Goal: Task Accomplishment & Management: Use online tool/utility

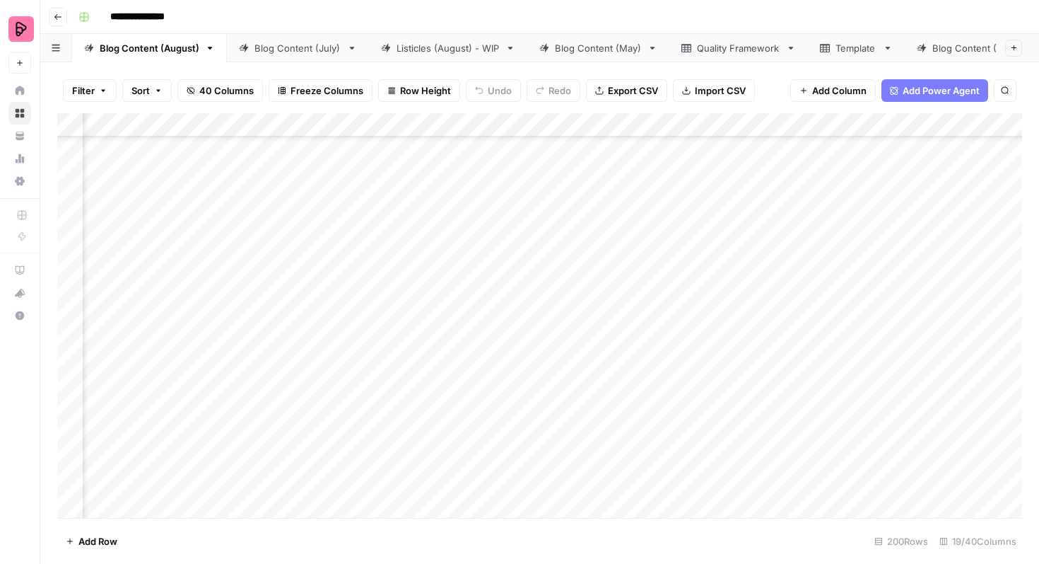
scroll to position [199, 1230]
click at [640, 351] on div "Add Column" at bounding box center [539, 315] width 965 height 404
click at [719, 390] on div "Add Column" at bounding box center [539, 315] width 965 height 404
click at [725, 428] on div "Add Column" at bounding box center [539, 315] width 965 height 404
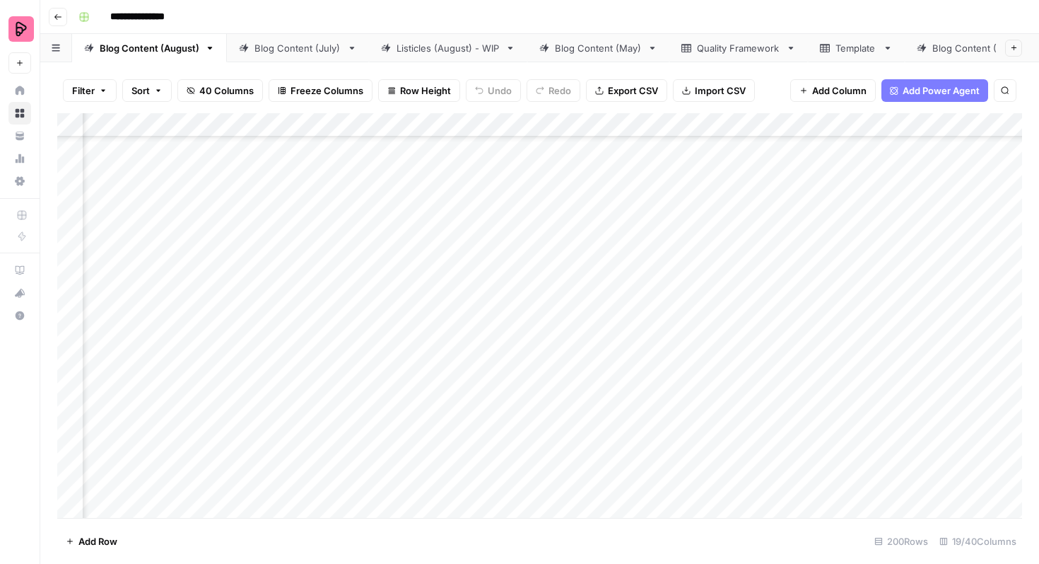
click at [505, 405] on div "Add Column" at bounding box center [539, 315] width 965 height 404
click at [553, 407] on div "Add Column" at bounding box center [539, 315] width 965 height 404
click at [494, 406] on div "Add Column" at bounding box center [539, 315] width 965 height 404
click at [701, 355] on div "Add Column" at bounding box center [539, 315] width 965 height 404
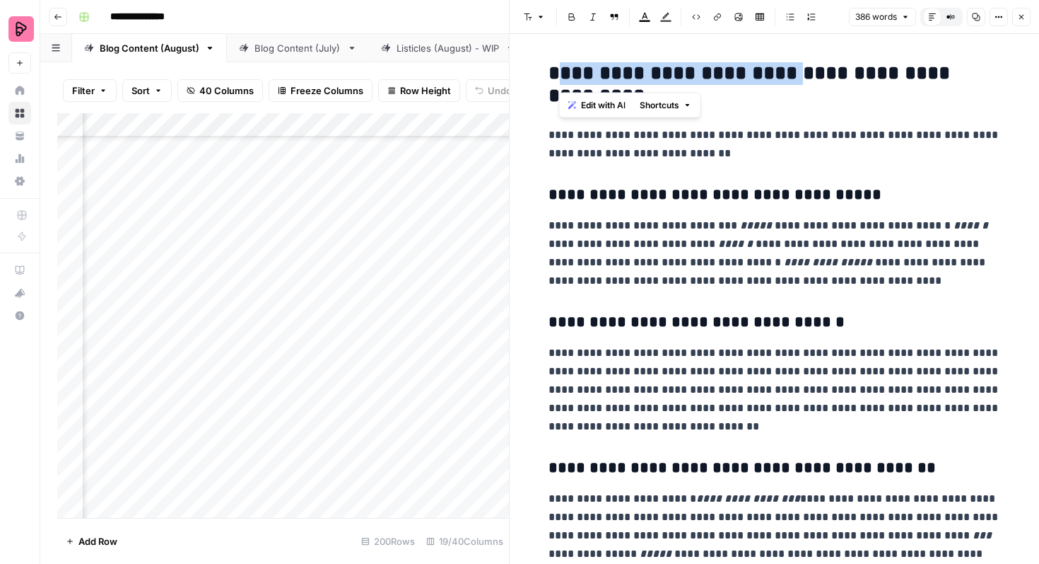
drag, startPoint x: 788, startPoint y: 80, endPoint x: 561, endPoint y: 76, distance: 227.0
click at [561, 76] on h2 "**********" at bounding box center [775, 84] width 453 height 45
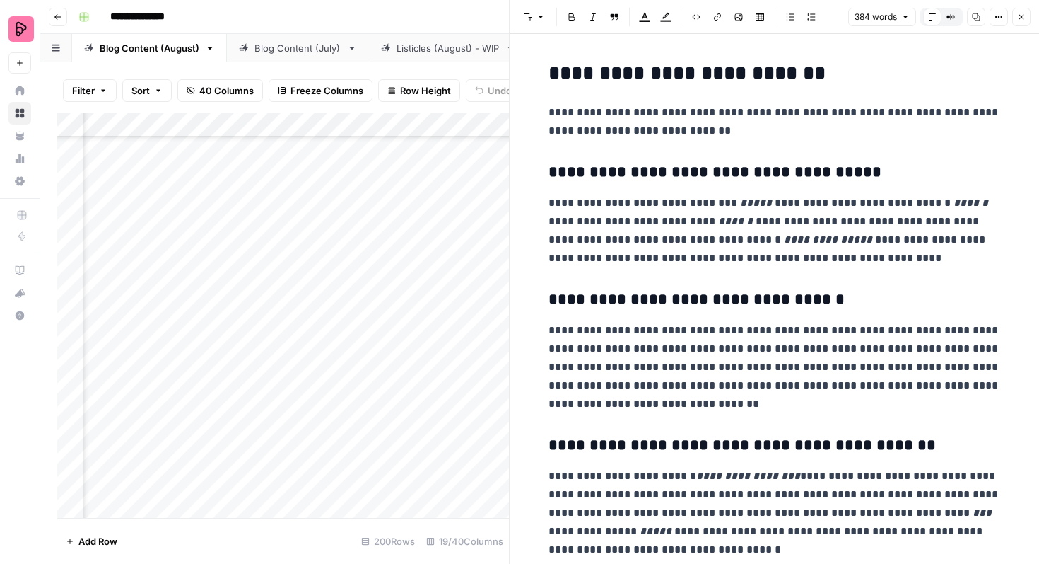
click at [1025, 16] on icon "button" at bounding box center [1021, 17] width 8 height 8
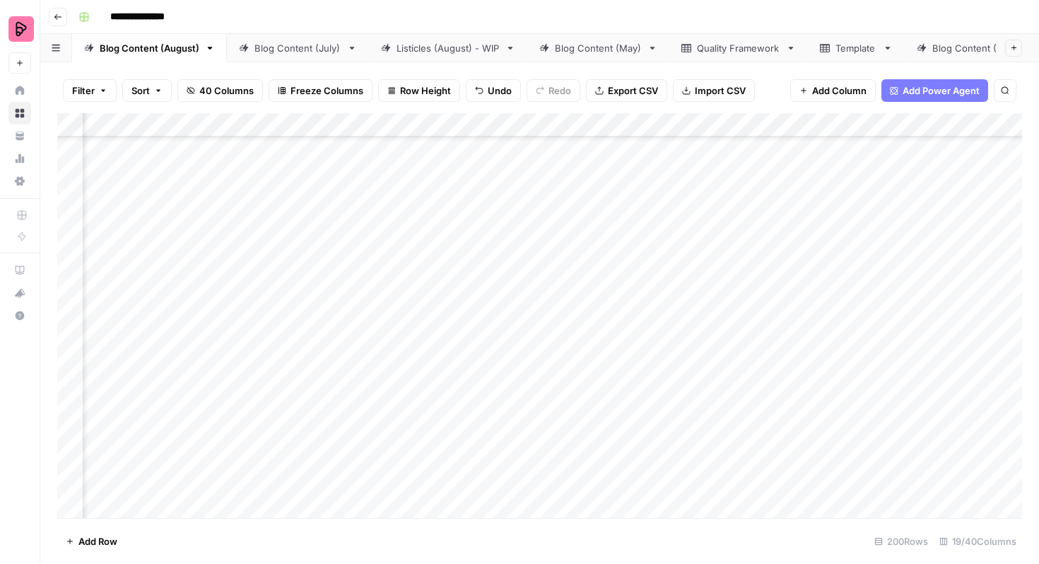
scroll to position [198, 200]
